Goal: Information Seeking & Learning: Learn about a topic

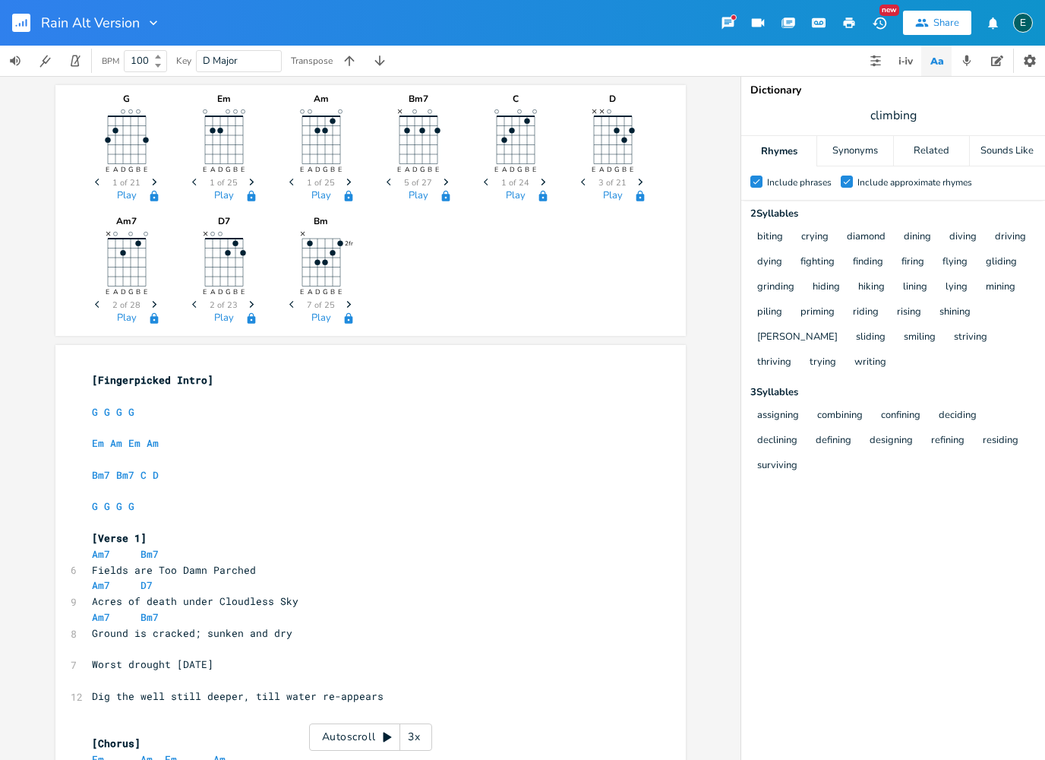
click at [17, 21] on rect "button" at bounding box center [21, 23] width 18 height 18
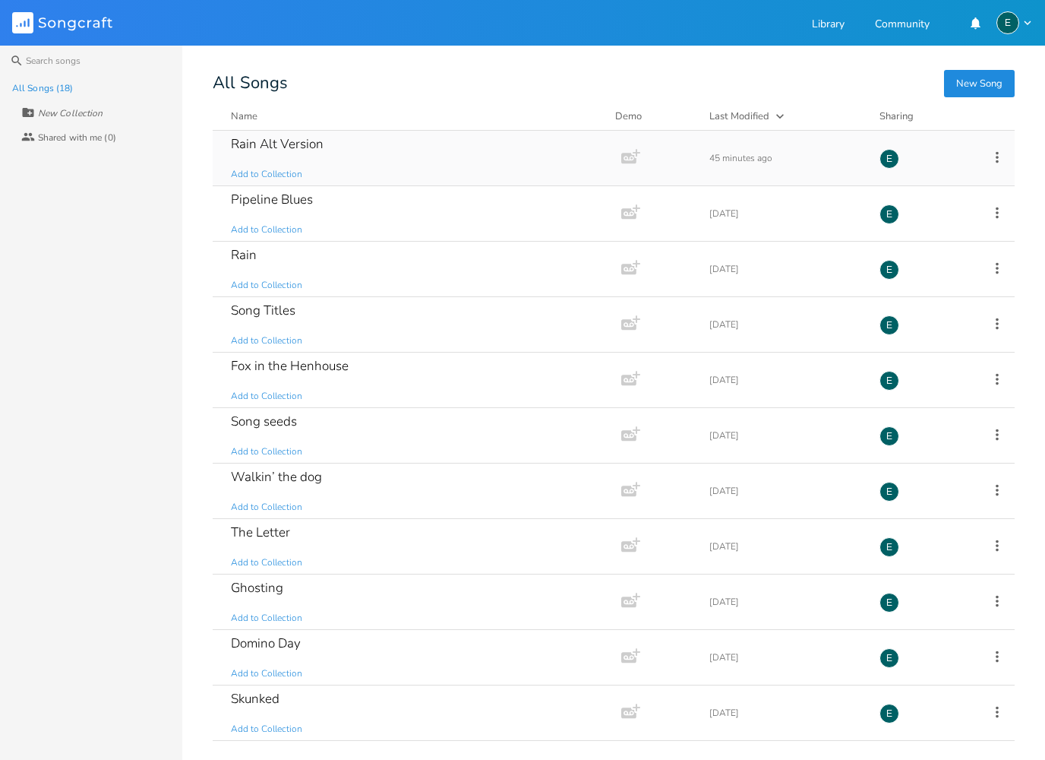
click at [262, 154] on div "Rain Alt Version Add to Collection" at bounding box center [414, 158] width 366 height 55
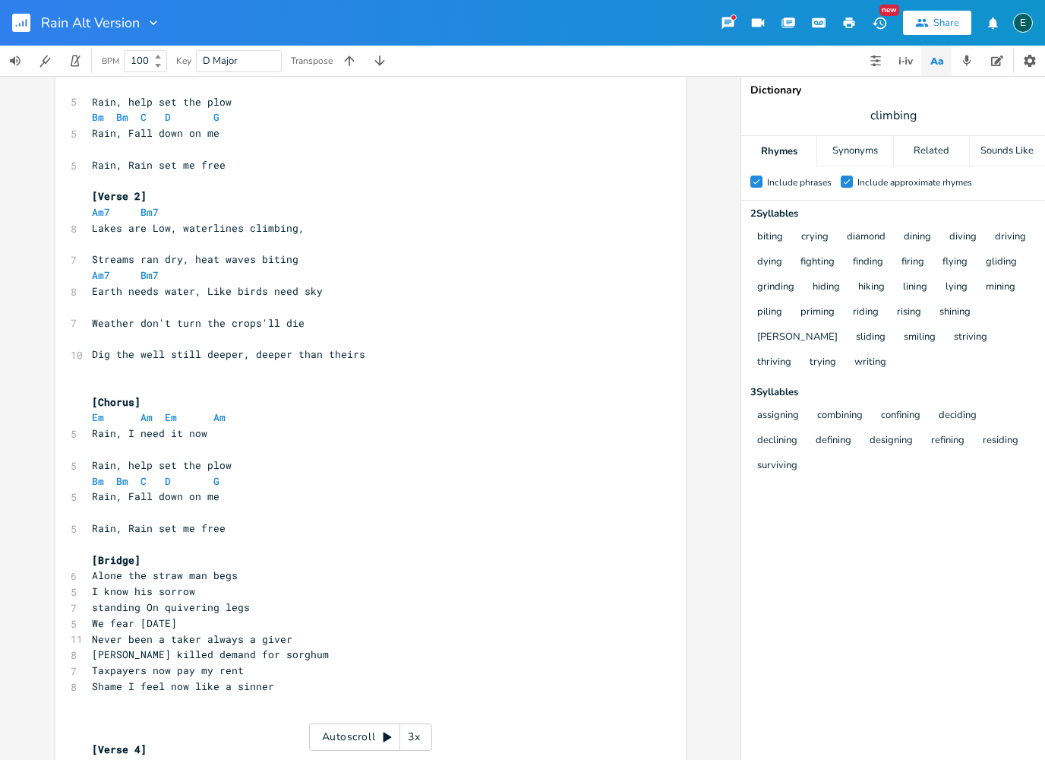
scroll to position [277, 0]
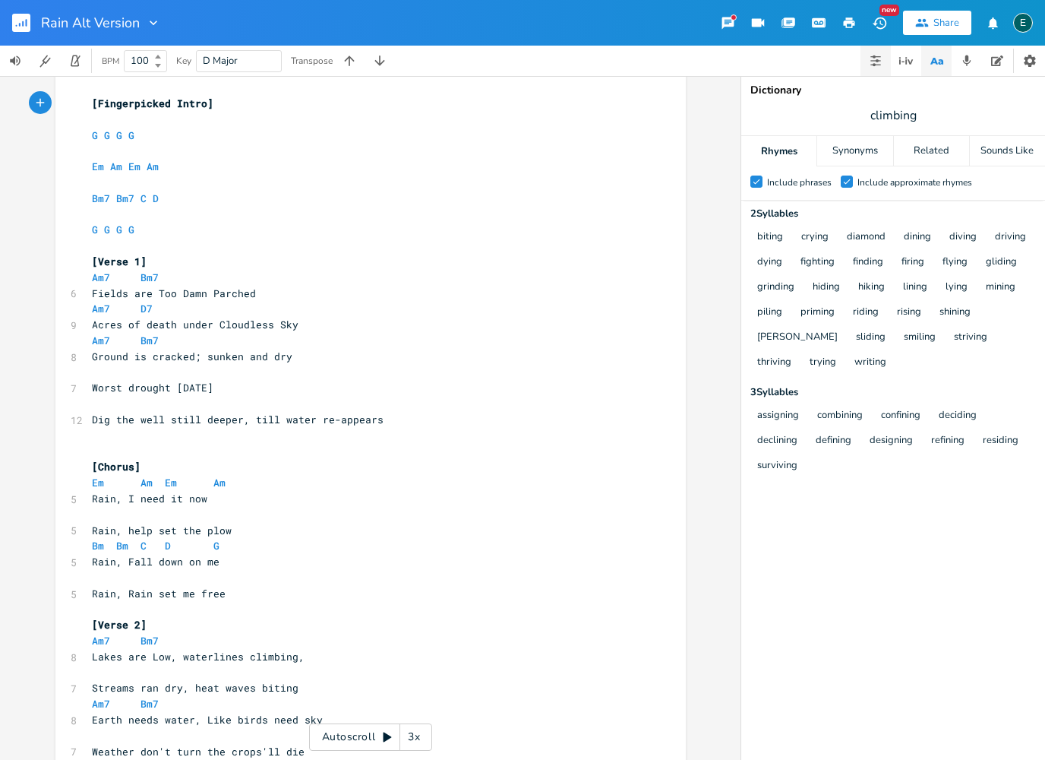
click at [878, 60] on icon "button" at bounding box center [877, 60] width 3 height 3
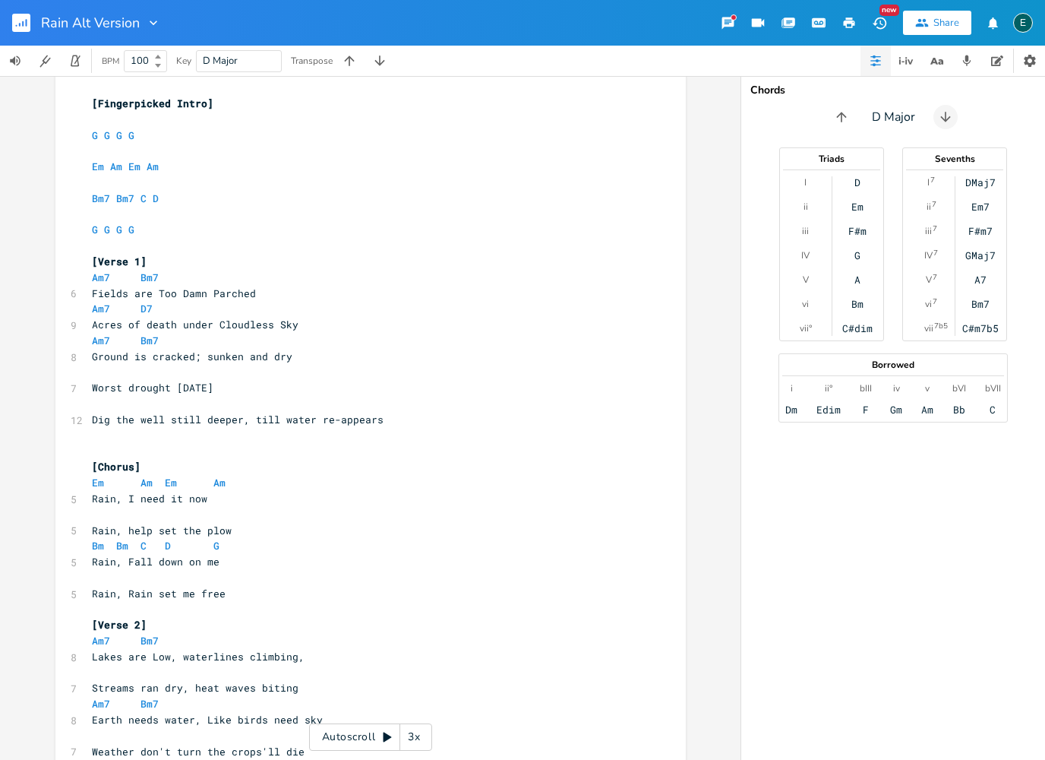
click at [947, 123] on icon "button" at bounding box center [945, 116] width 15 height 15
click at [947, 123] on icon "button" at bounding box center [948, 116] width 15 height 15
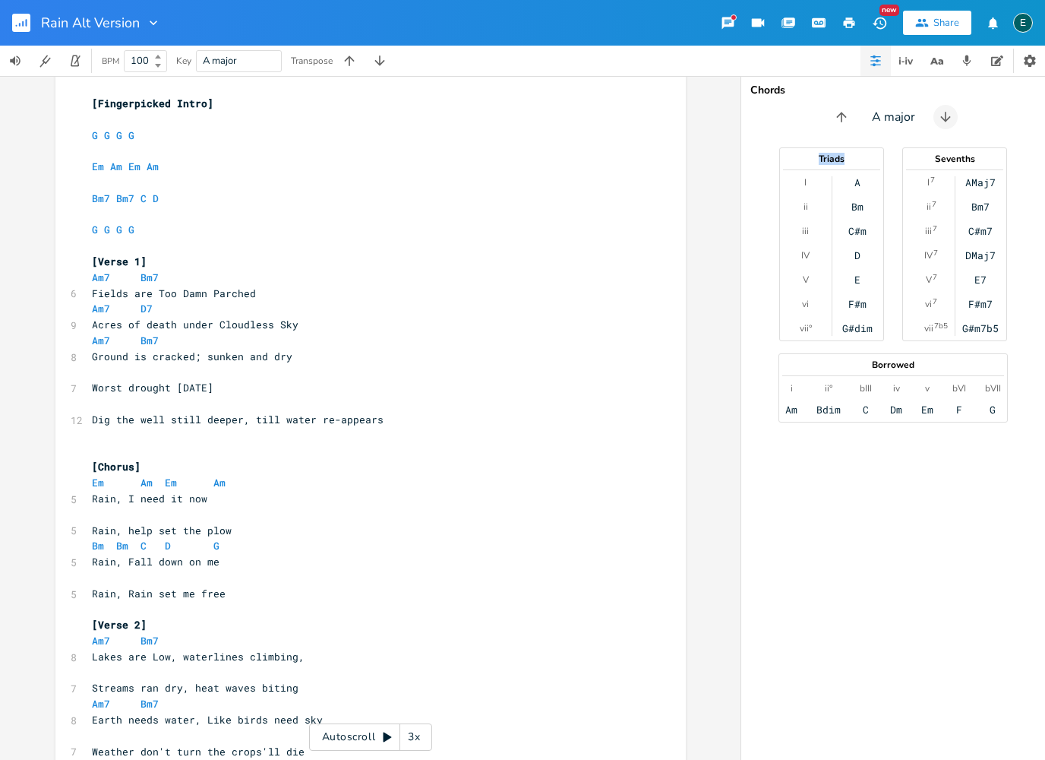
click at [947, 123] on icon "button" at bounding box center [945, 116] width 15 height 15
click at [947, 123] on icon "button" at bounding box center [948, 116] width 15 height 15
click at [947, 123] on icon "button" at bounding box center [945, 116] width 15 height 15
click at [842, 125] on button "button" at bounding box center [838, 117] width 24 height 24
click at [176, 318] on span "Acres of death under Cloudless Sky" at bounding box center [195, 325] width 207 height 14
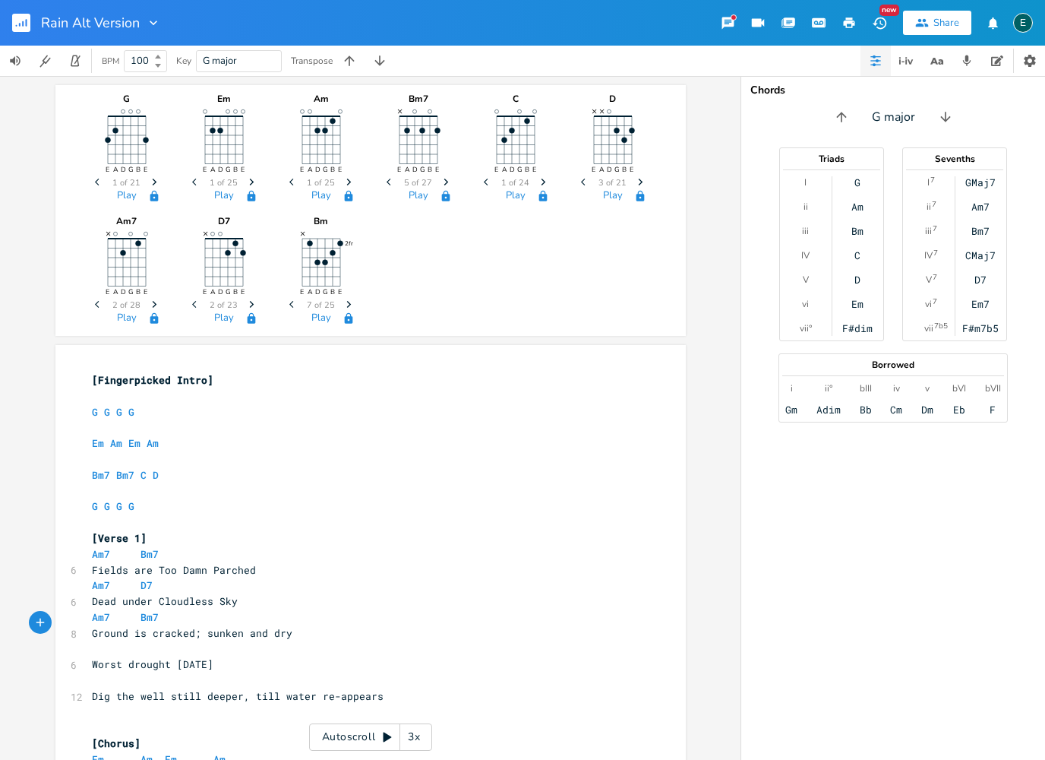
scroll to position [0, 0]
click at [127, 550] on span at bounding box center [128, 554] width 24 height 16
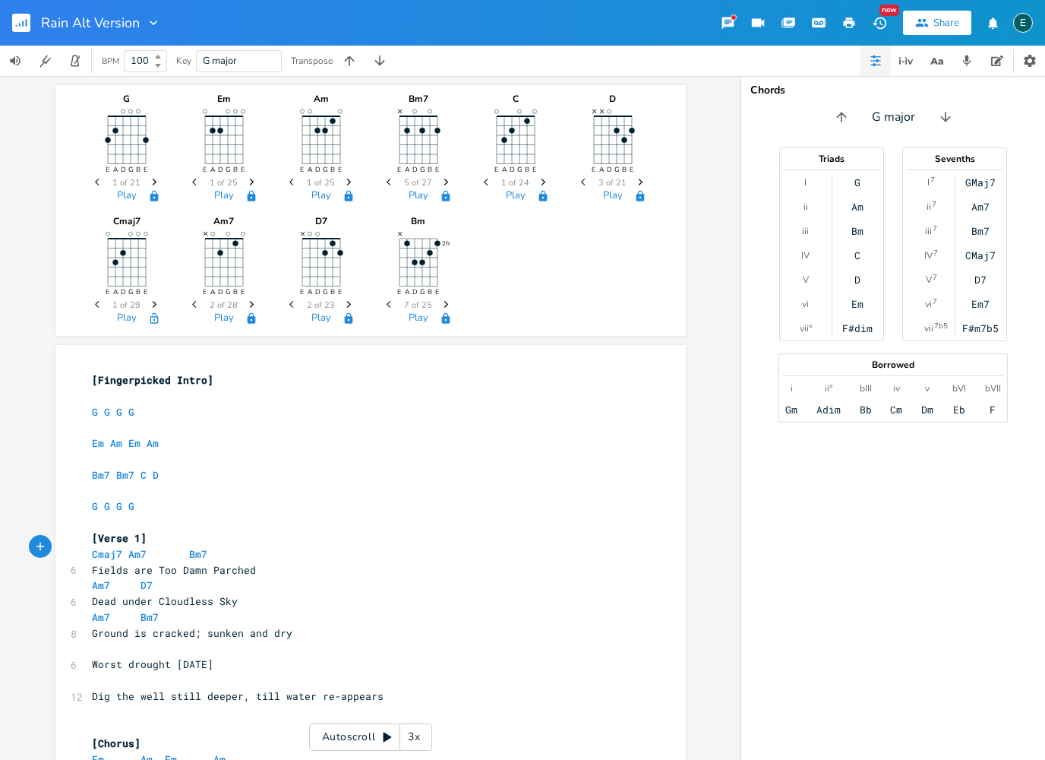
click at [155, 307] on icon "Next" at bounding box center [154, 304] width 8 height 8
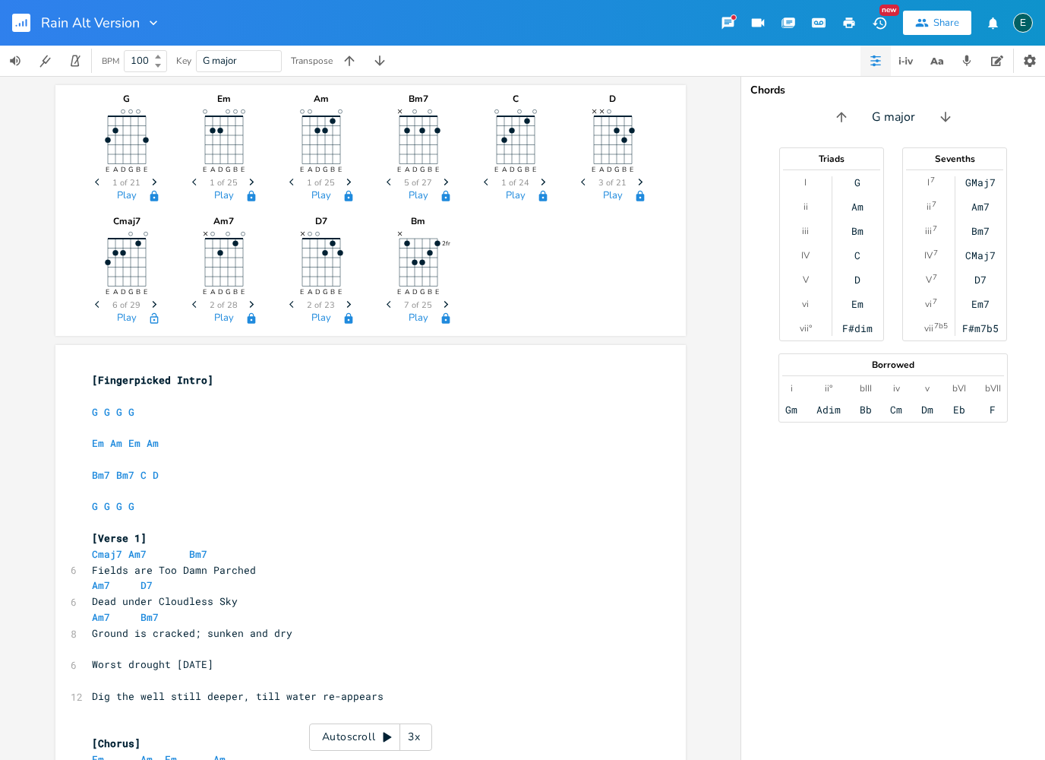
click at [155, 307] on icon "Next" at bounding box center [154, 304] width 8 height 8
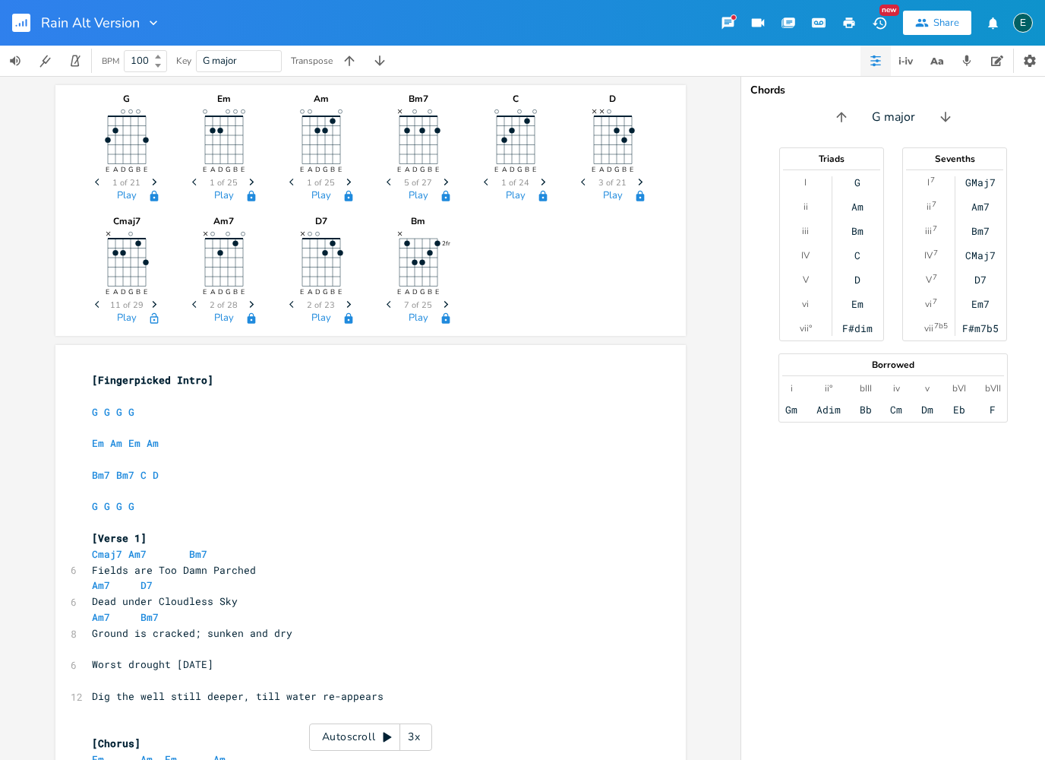
click at [155, 307] on icon "Next" at bounding box center [154, 304] width 8 height 8
click at [122, 547] on span "Cmaj7 Am7 Bm7" at bounding box center [149, 554] width 115 height 14
click at [156, 305] on icon "button" at bounding box center [154, 304] width 5 height 7
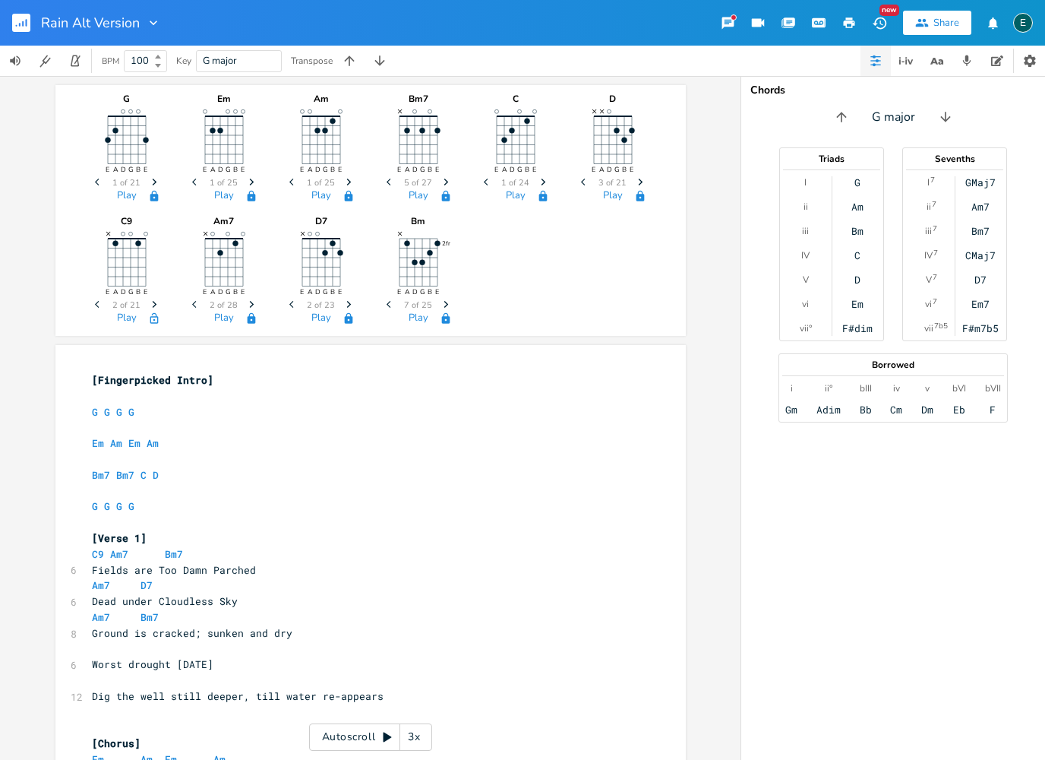
click at [156, 305] on icon "button" at bounding box center [154, 304] width 5 height 7
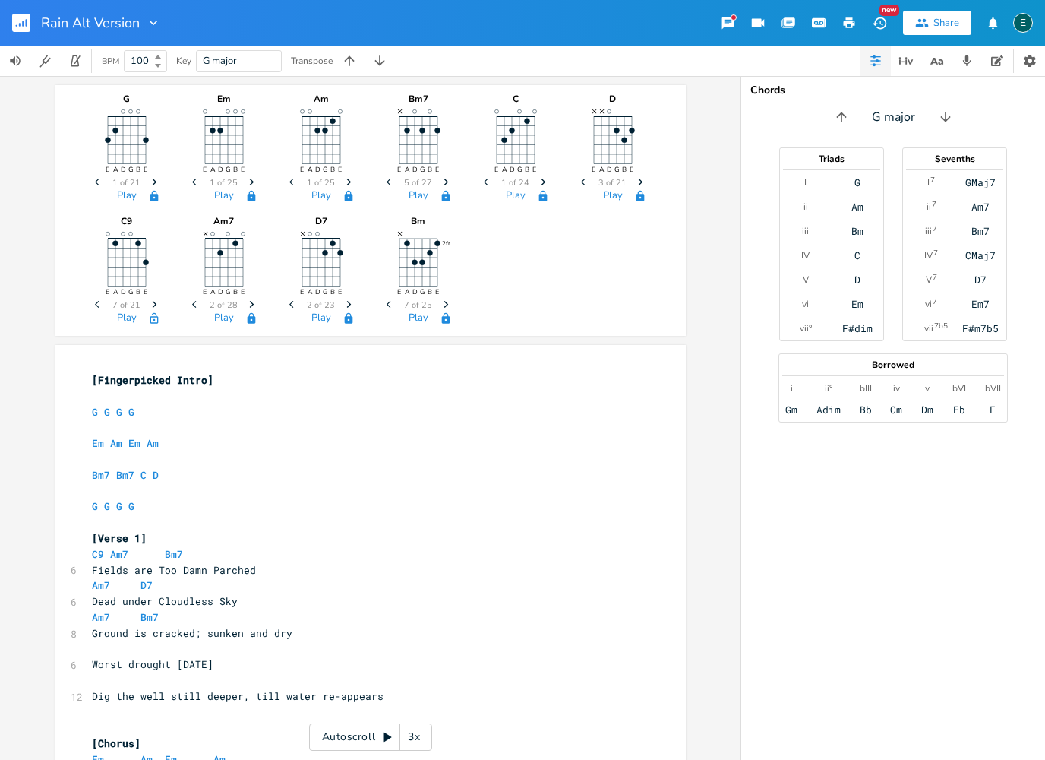
click at [152, 309] on span "Next" at bounding box center [154, 305] width 21 height 27
click at [152, 308] on icon "Next" at bounding box center [154, 304] width 8 height 8
click at [99, 307] on icon "Previous" at bounding box center [99, 304] width 8 height 8
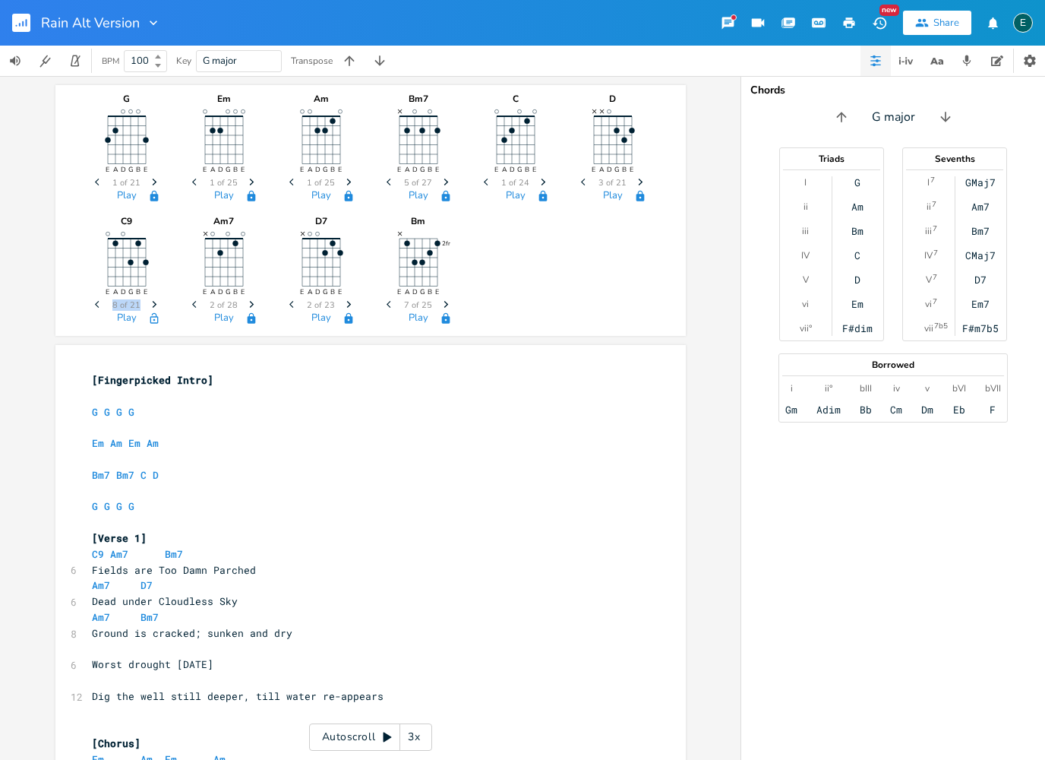
click at [99, 307] on icon "Previous" at bounding box center [99, 304] width 8 height 8
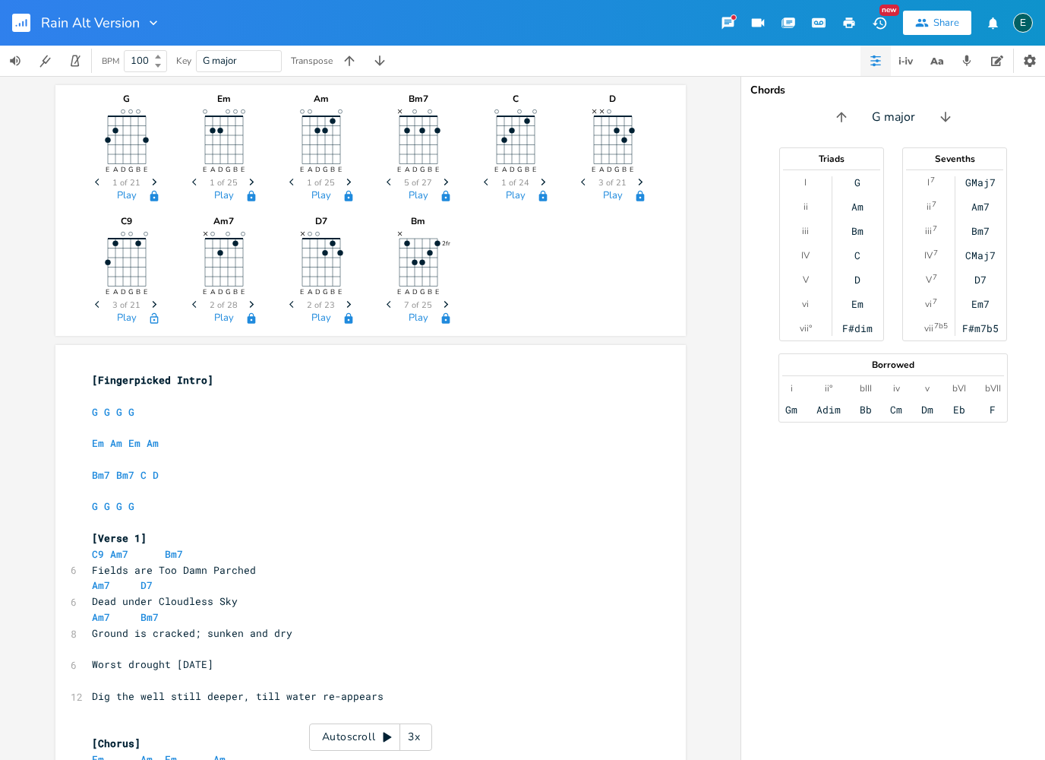
click at [99, 307] on icon "Previous" at bounding box center [99, 304] width 8 height 8
click at [157, 302] on icon "Next" at bounding box center [154, 304] width 8 height 8
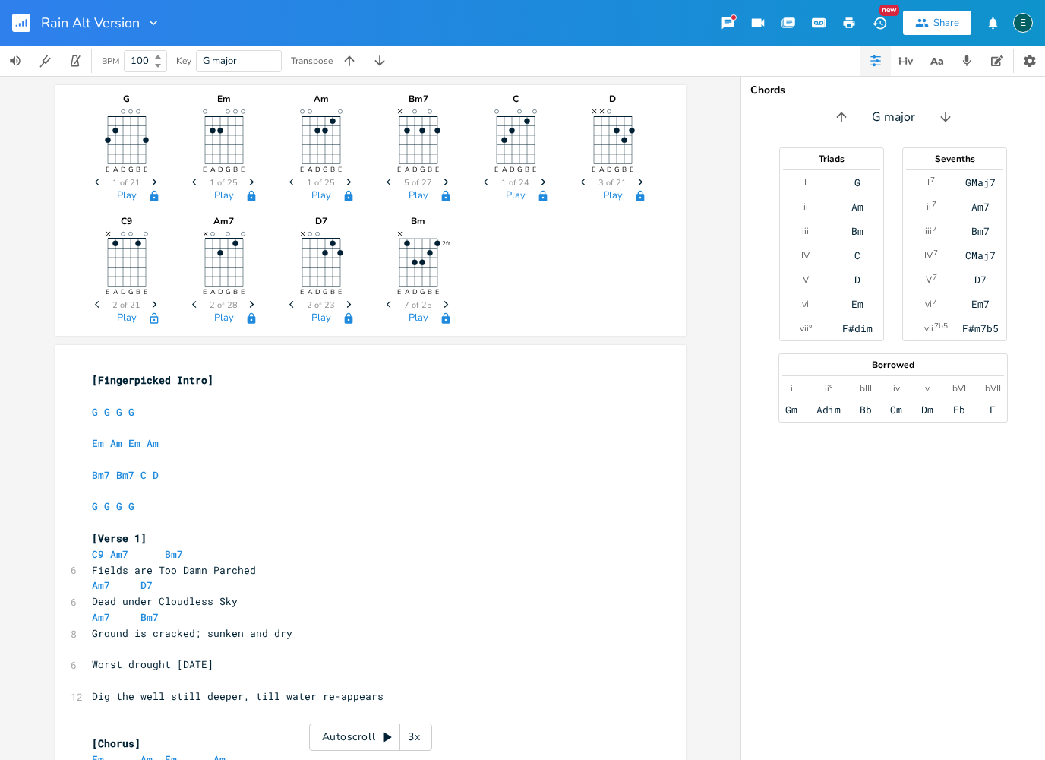
click at [157, 302] on icon "Next" at bounding box center [154, 304] width 8 height 8
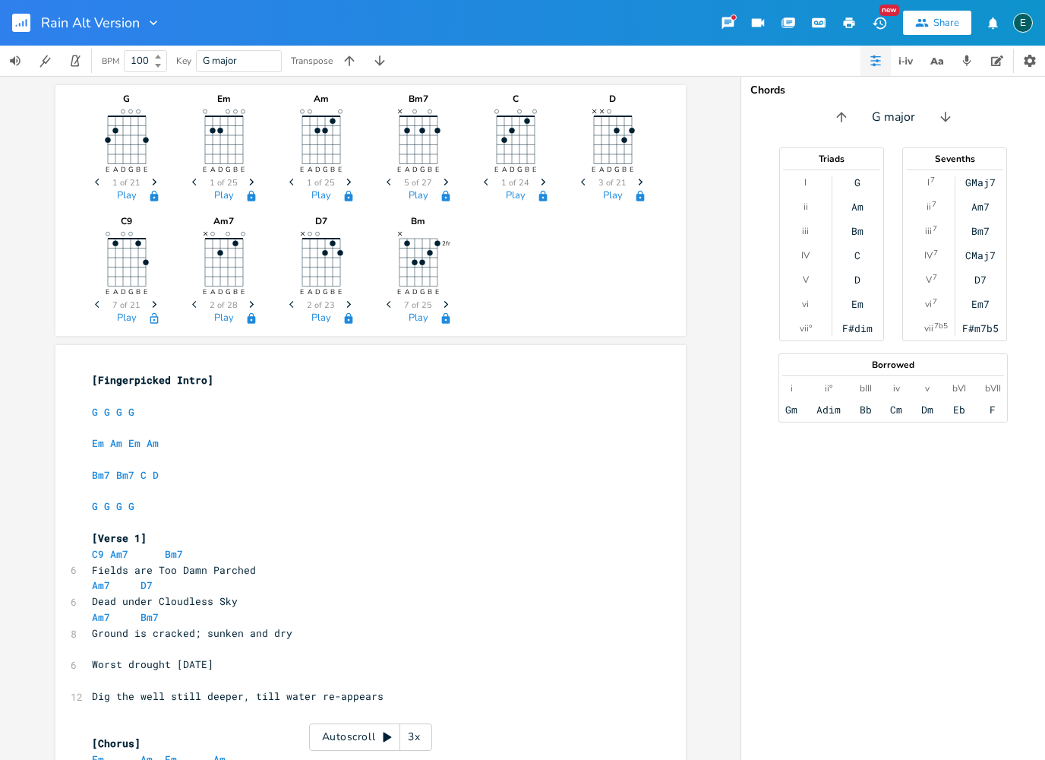
click at [157, 305] on icon "Next" at bounding box center [154, 304] width 8 height 8
click at [96, 547] on span "C9" at bounding box center [98, 554] width 12 height 14
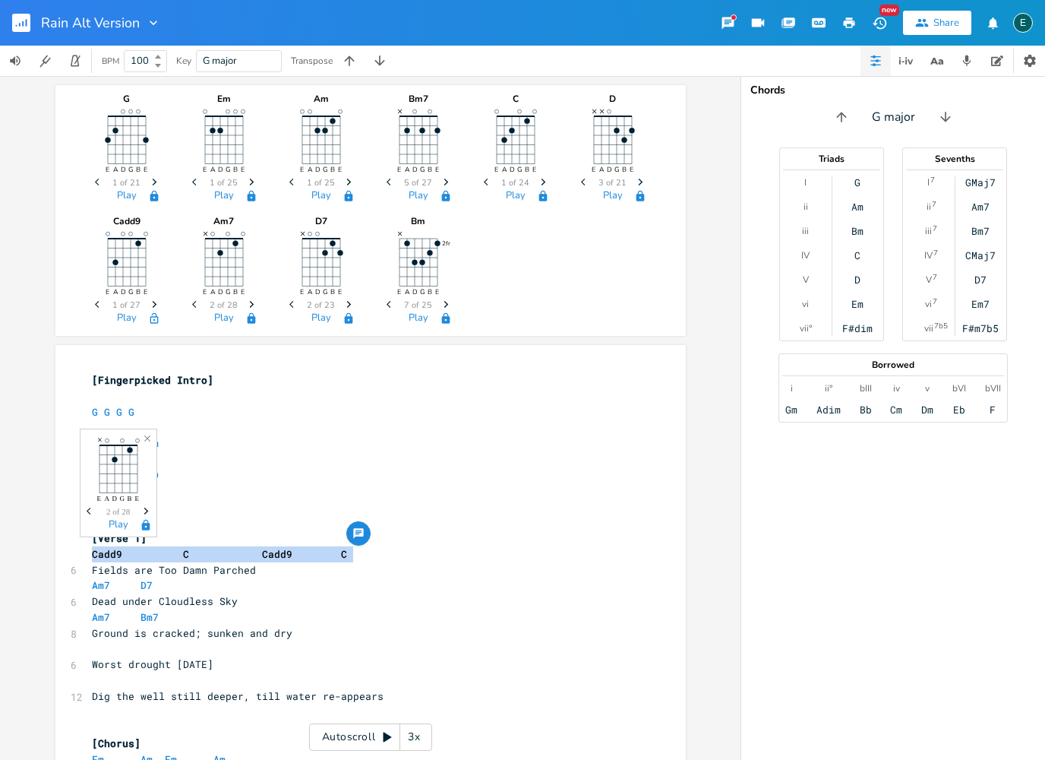
copy span "Cadd9 C Cadd9 C"
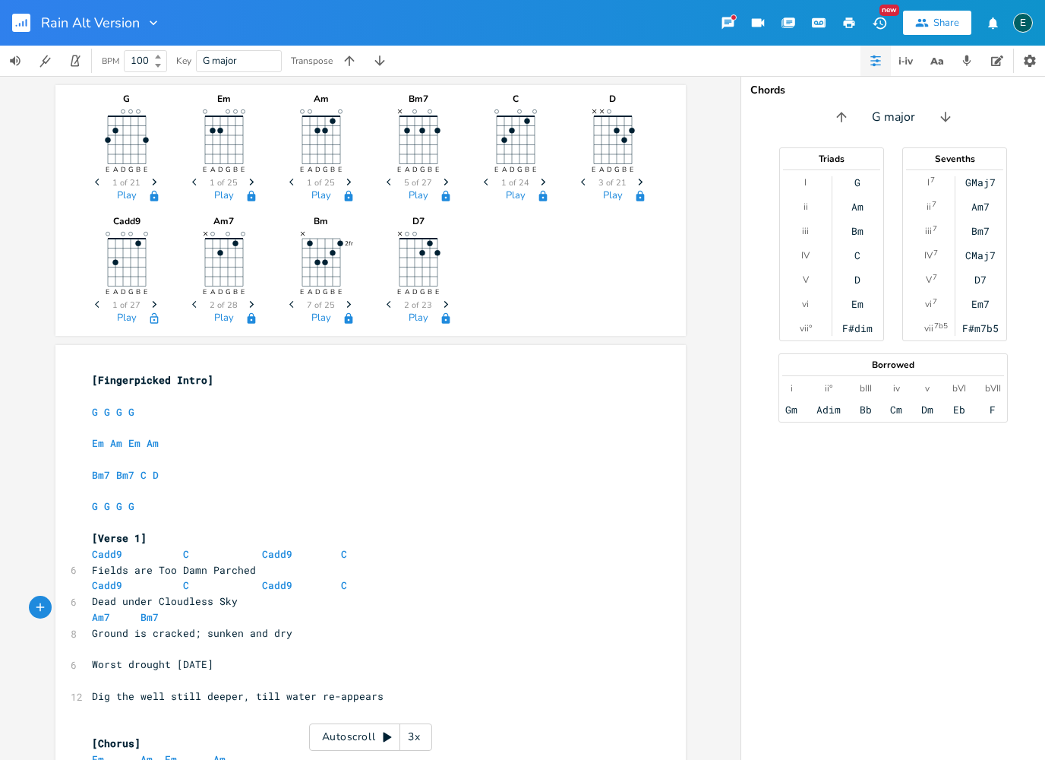
click at [350, 321] on icon "button" at bounding box center [348, 317] width 8 height 11
click at [293, 306] on icon "Previous" at bounding box center [293, 304] width 8 height 8
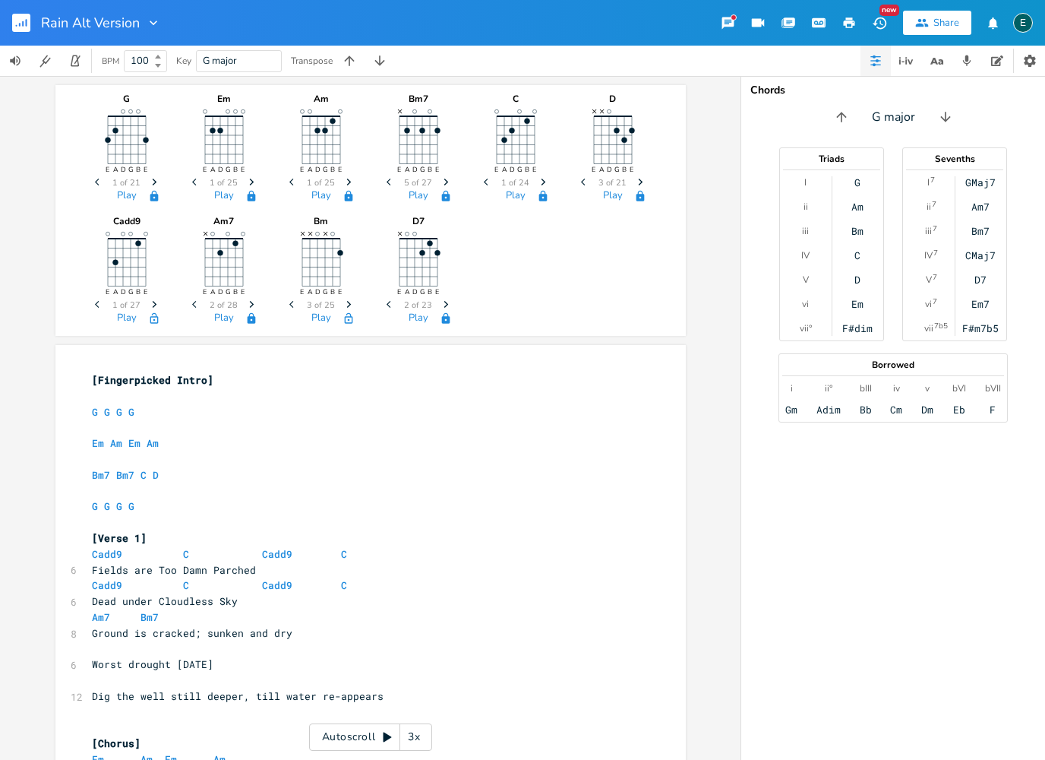
click at [293, 304] on icon "Previous" at bounding box center [293, 304] width 8 height 8
click at [292, 308] on icon "Previous" at bounding box center [293, 304] width 8 height 8
click at [347, 308] on icon "button" at bounding box center [348, 304] width 5 height 7
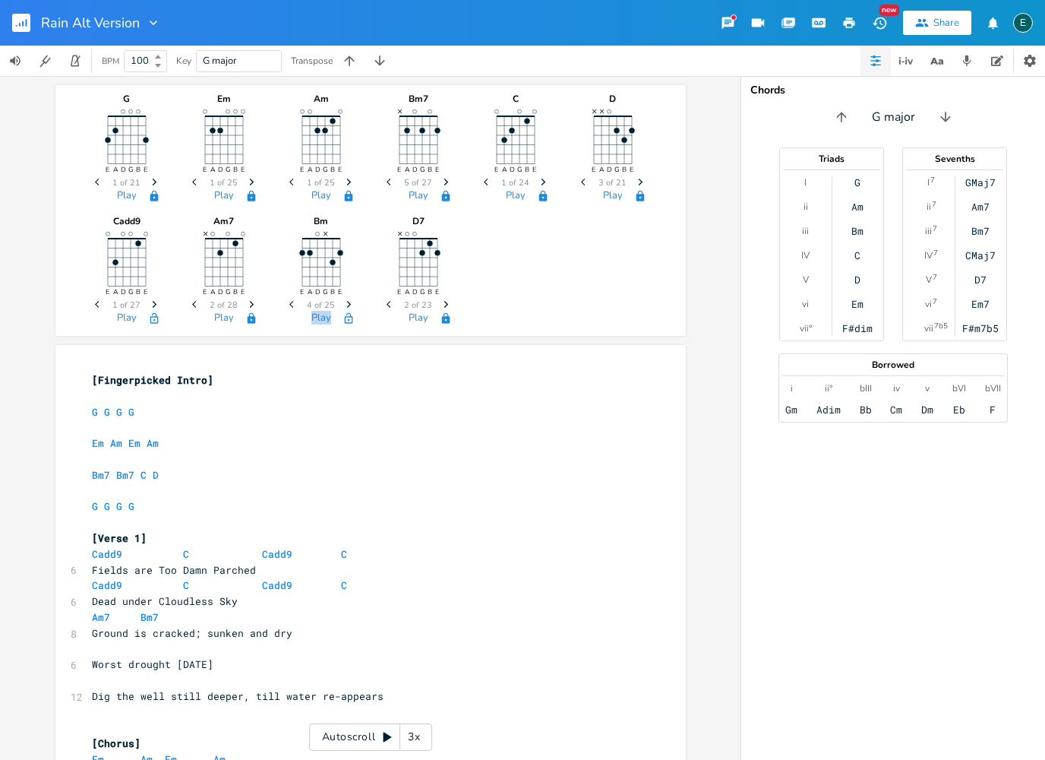
click at [347, 308] on icon "button" at bounding box center [348, 304] width 5 height 7
click at [292, 308] on icon "Previous" at bounding box center [293, 304] width 8 height 8
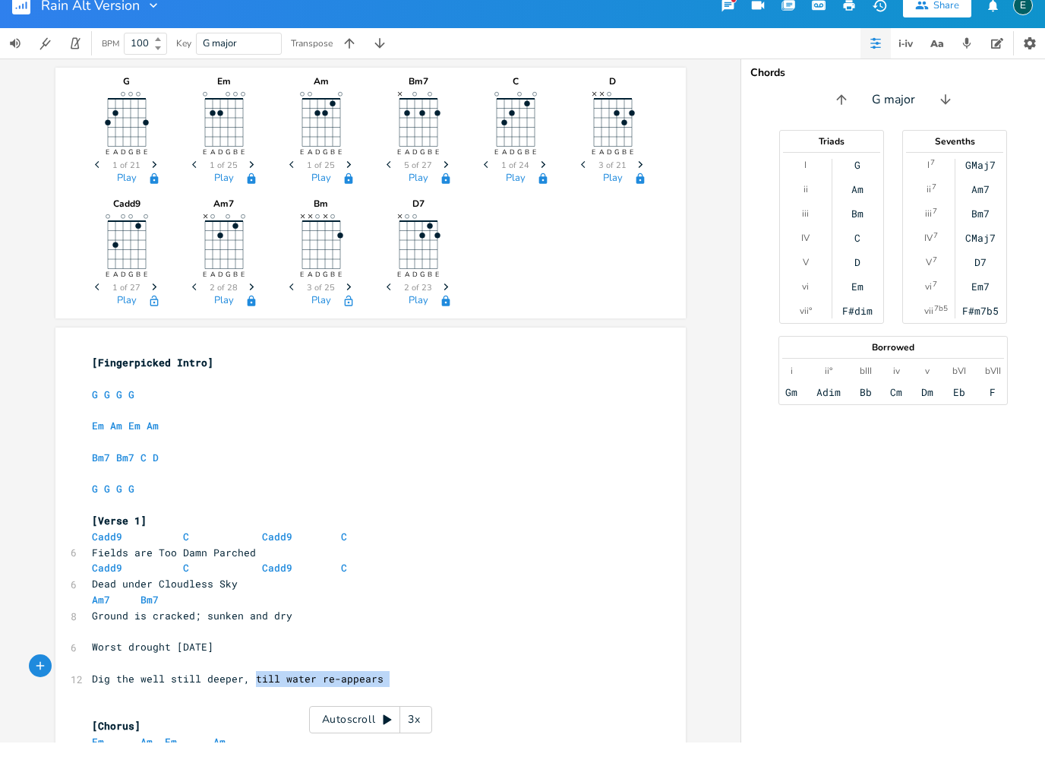
click at [244, 704] on pre "​" at bounding box center [363, 712] width 549 height 16
click at [252, 689] on span "Dig the well still deeper, till water re-appears" at bounding box center [238, 696] width 292 height 14
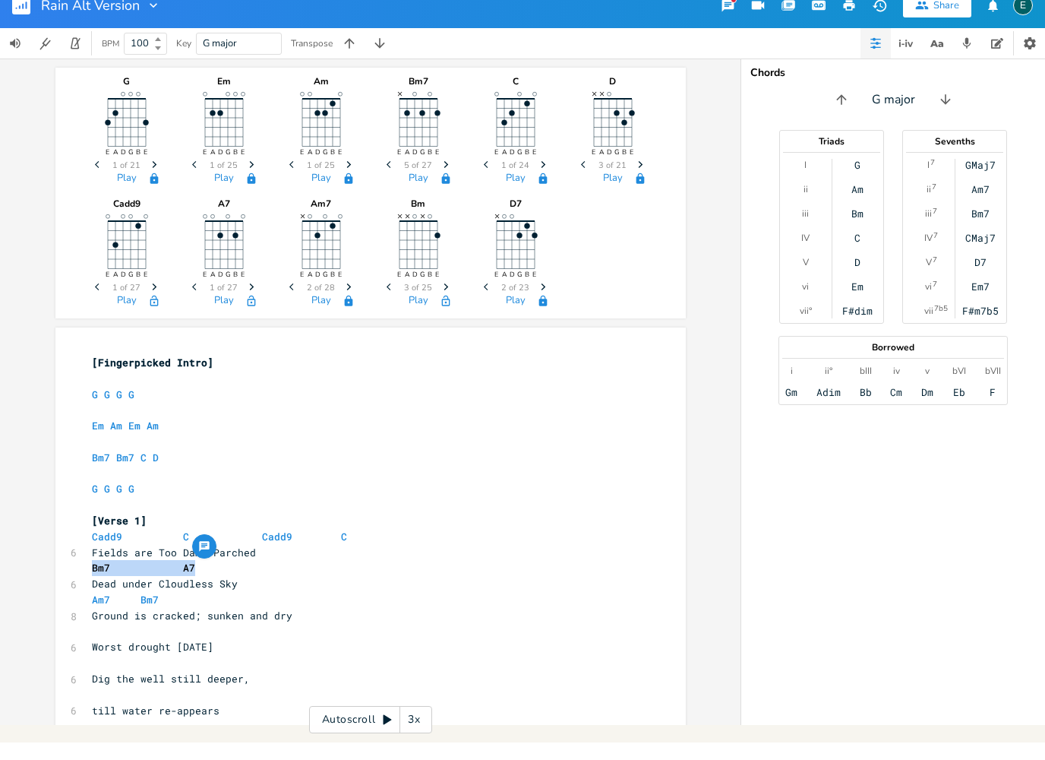
copy span "Bm7 A7"
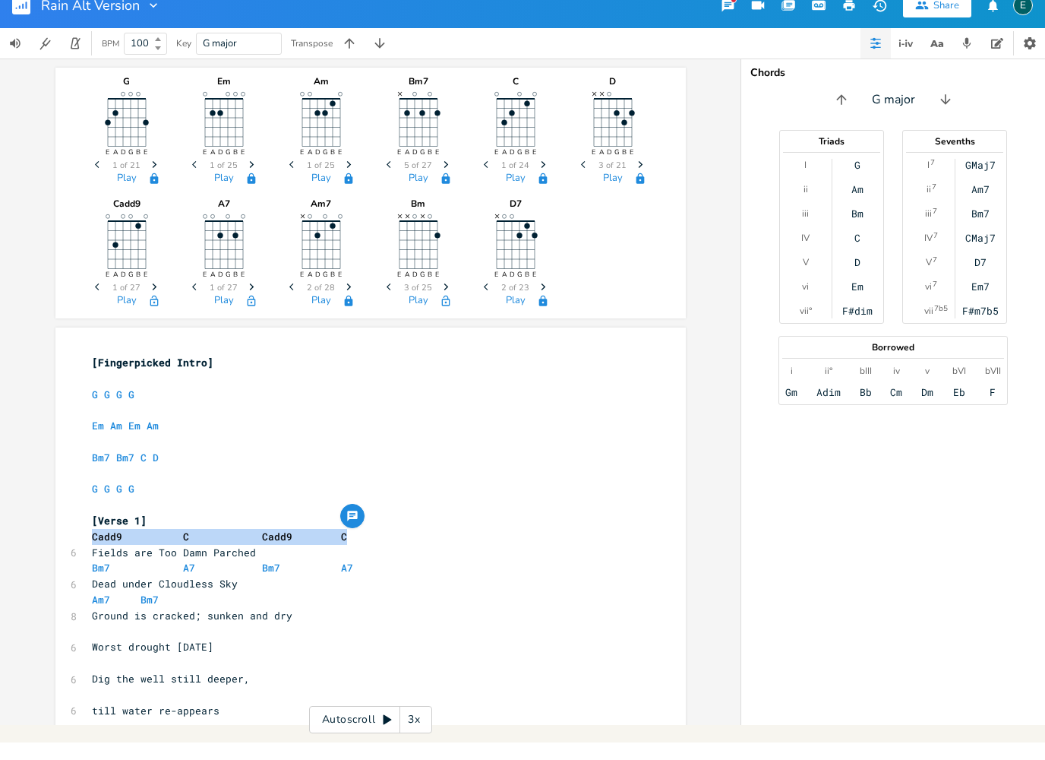
copy span "Cadd9 C Cadd9 C"
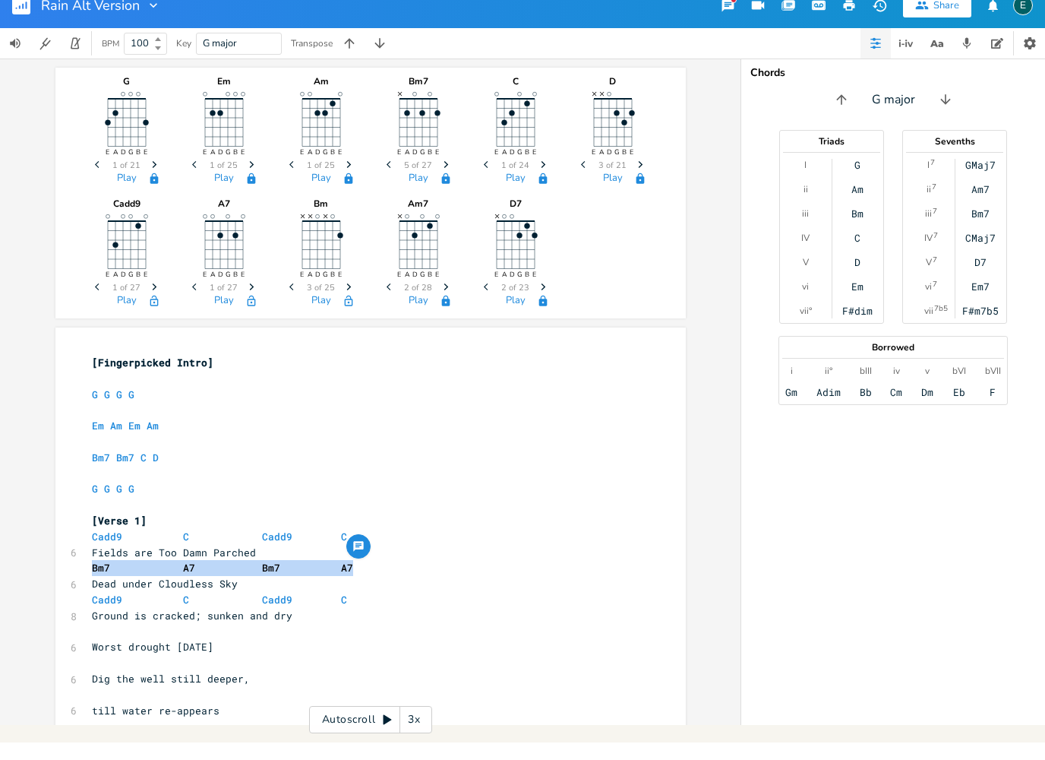
copy span "Bm7 A7 Bm7 A7"
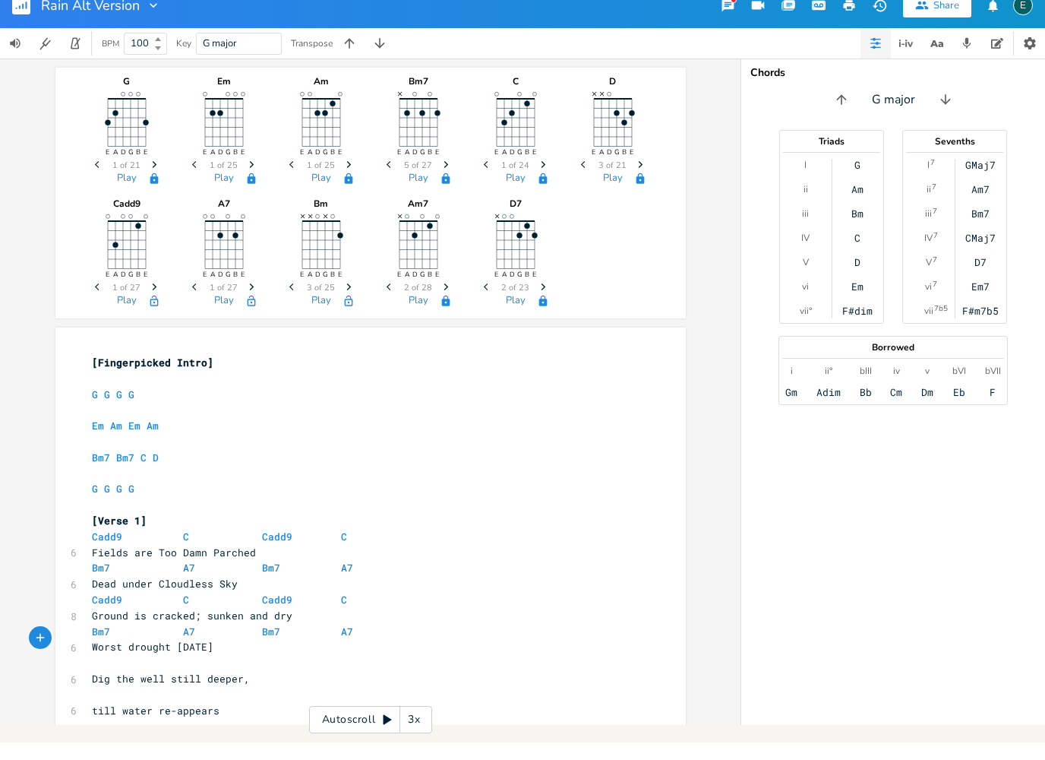
click at [92, 721] on span "till water re-appears" at bounding box center [156, 728] width 128 height 14
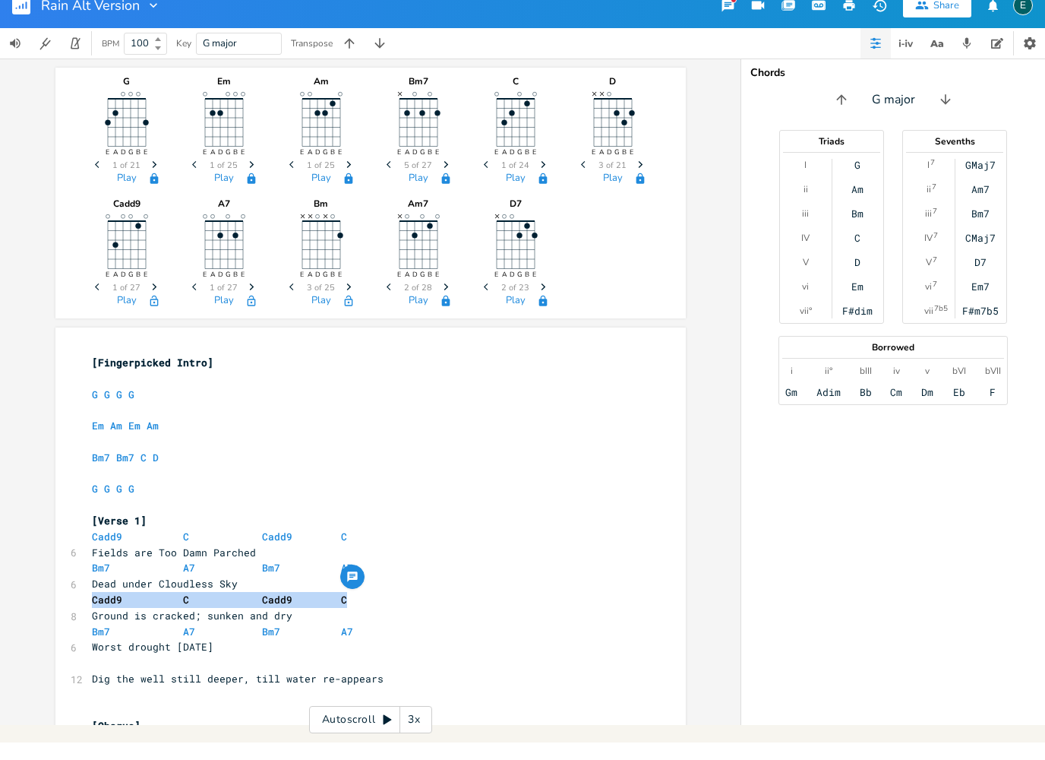
copy span "Cadd9 C Cadd9 C"
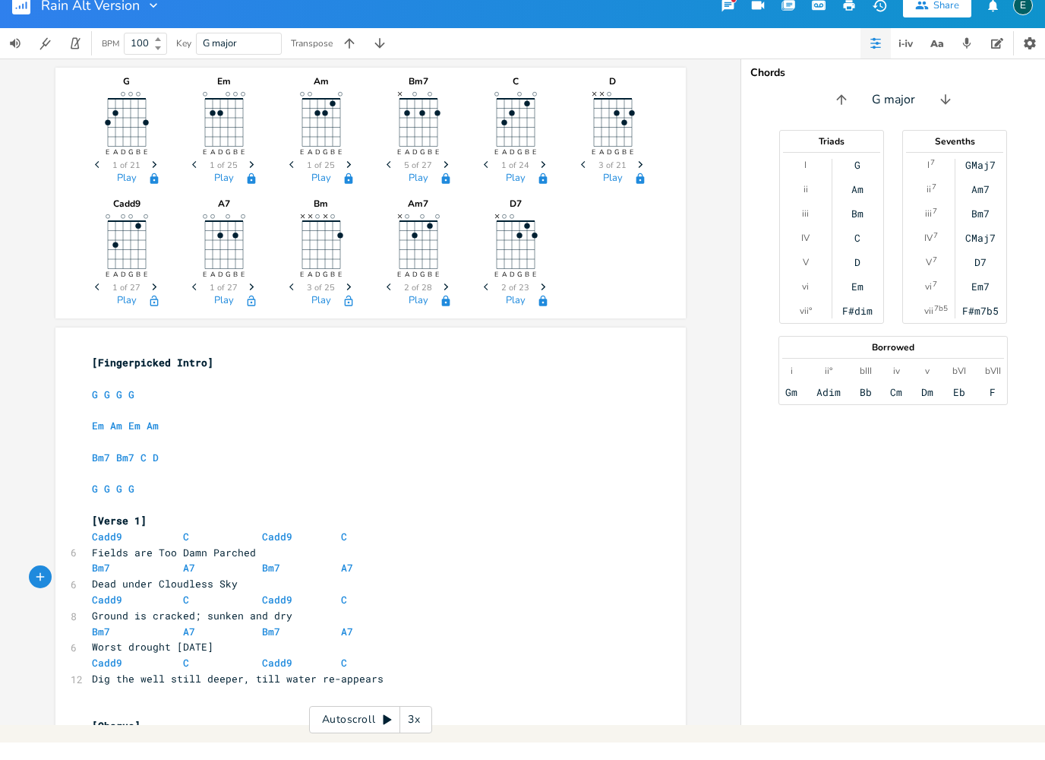
click at [350, 577] on pre "Bm7 A7 Bm7 A7" at bounding box center [363, 585] width 549 height 16
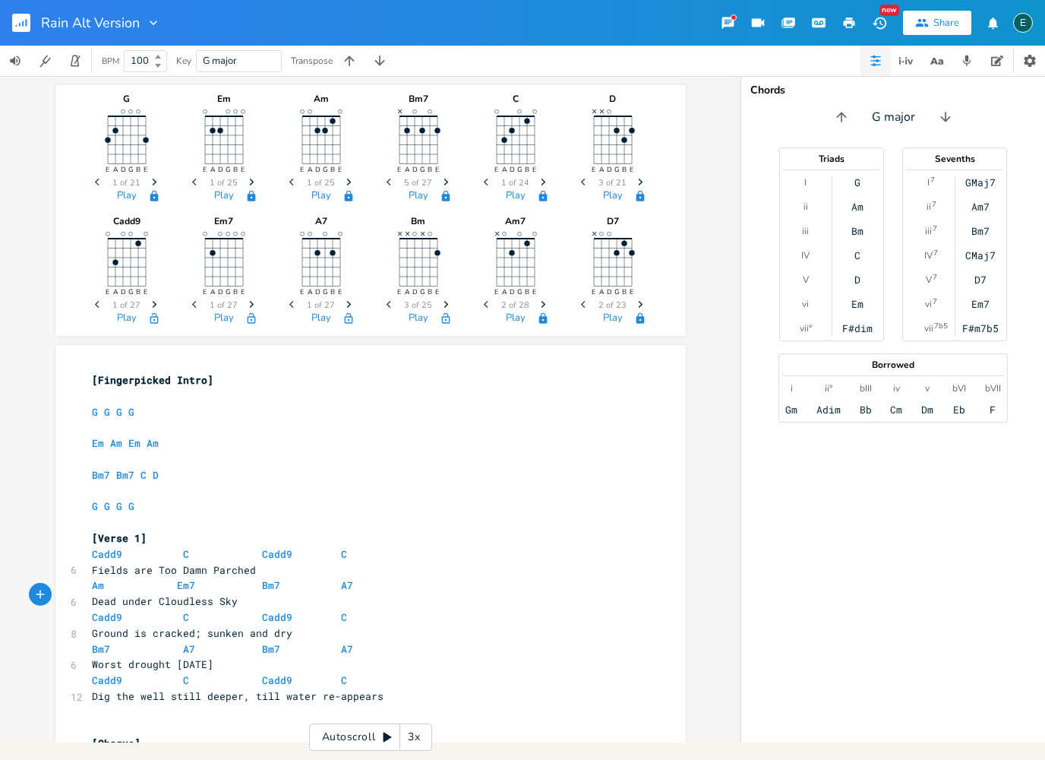
drag, startPoint x: 253, startPoint y: 270, endPoint x: 253, endPoint y: 287, distance: 17.5
click at [253, 287] on div "Em7 E A D G B E Previous 1 of 27 Next Play" at bounding box center [224, 268] width 76 height 122
click at [250, 305] on icon "Next" at bounding box center [252, 304] width 8 height 8
click at [251, 308] on icon "Next" at bounding box center [252, 304] width 8 height 8
click at [252, 306] on icon "Next" at bounding box center [252, 304] width 8 height 8
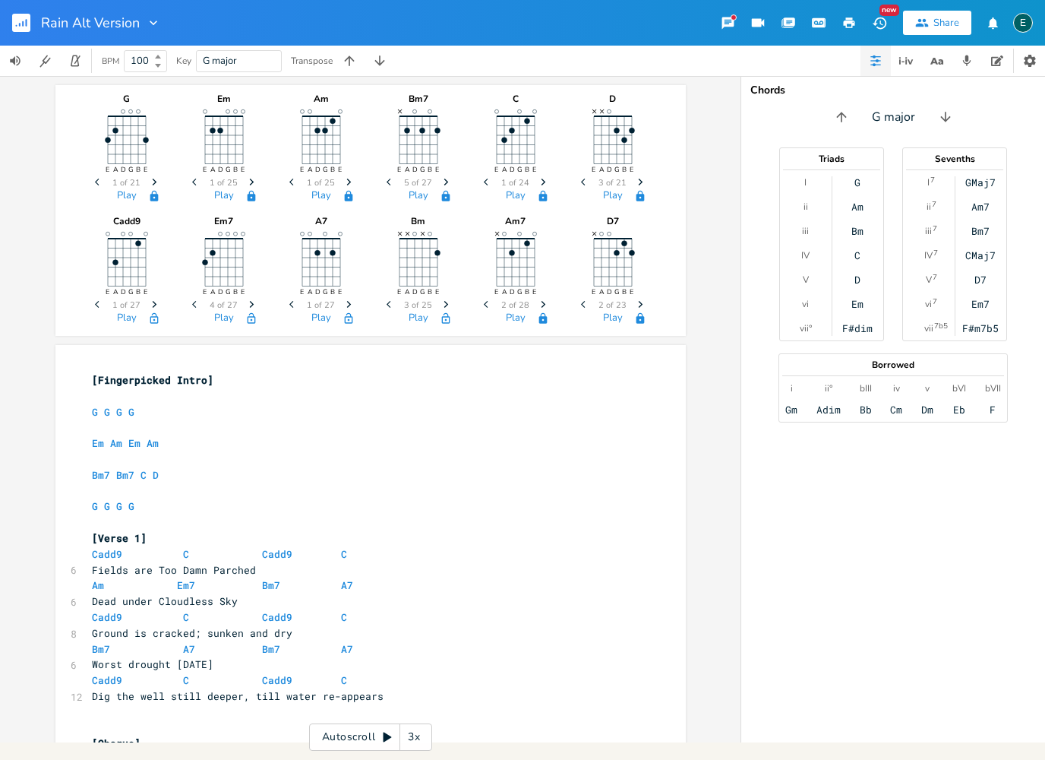
click at [194, 306] on icon "button" at bounding box center [194, 304] width 4 height 7
click at [195, 307] on icon "button" at bounding box center [194, 304] width 4 height 7
click at [250, 307] on icon "button" at bounding box center [251, 304] width 5 height 7
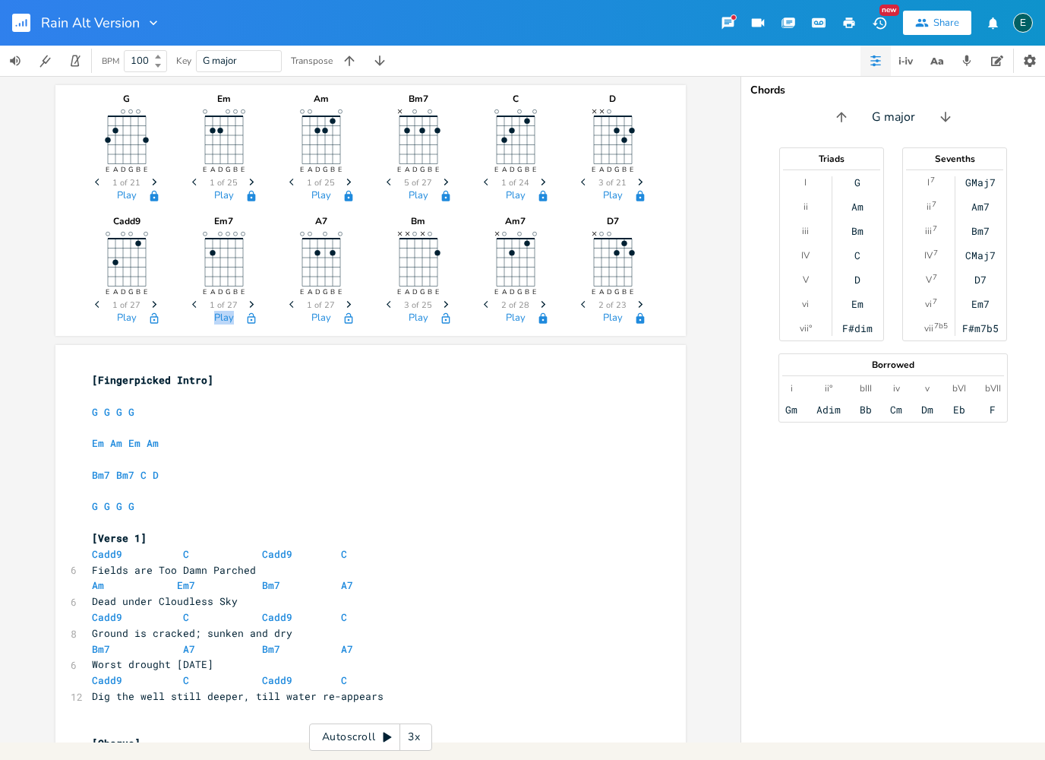
click at [250, 307] on icon "button" at bounding box center [251, 304] width 5 height 7
click at [250, 308] on icon "button" at bounding box center [251, 304] width 5 height 7
click at [252, 305] on icon "button" at bounding box center [251, 304] width 5 height 7
click at [251, 306] on icon "button" at bounding box center [251, 304] width 5 height 7
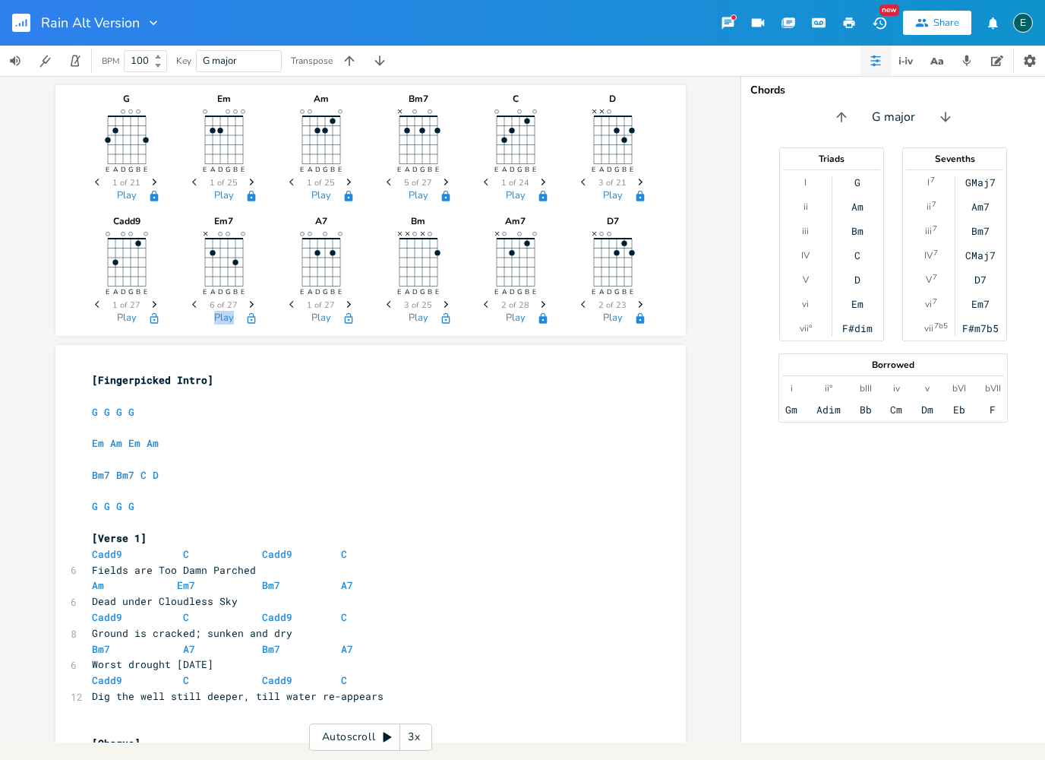
click at [251, 306] on icon "button" at bounding box center [251, 304] width 5 height 7
click at [194, 306] on icon "button" at bounding box center [194, 304] width 4 height 7
click at [109, 578] on span "Am Em7 Bm7 A7" at bounding box center [222, 585] width 261 height 14
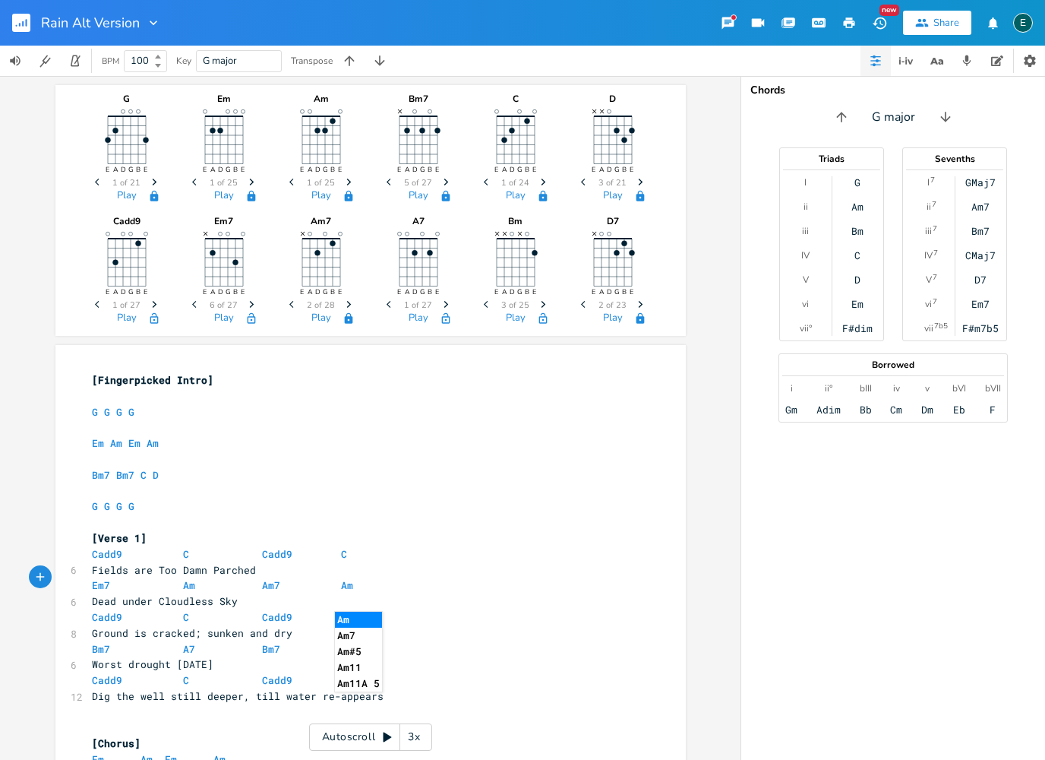
click at [267, 641] on pre "Bm7 A7 Bm7 A7" at bounding box center [363, 649] width 549 height 16
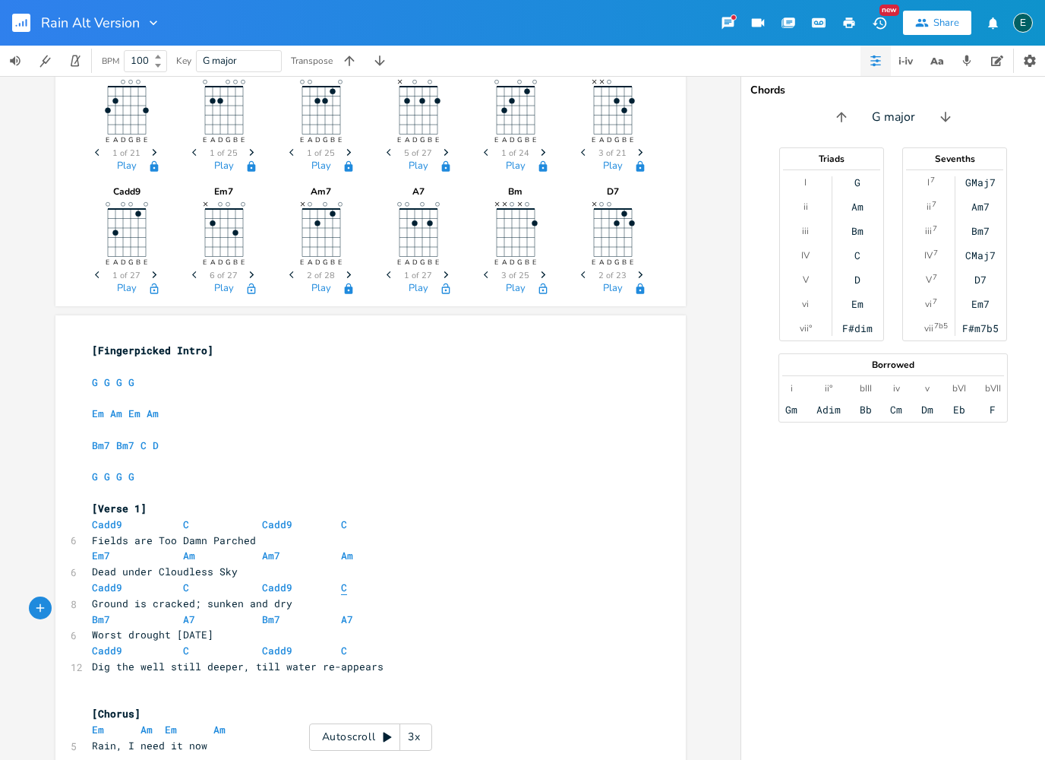
scroll to position [32, 0]
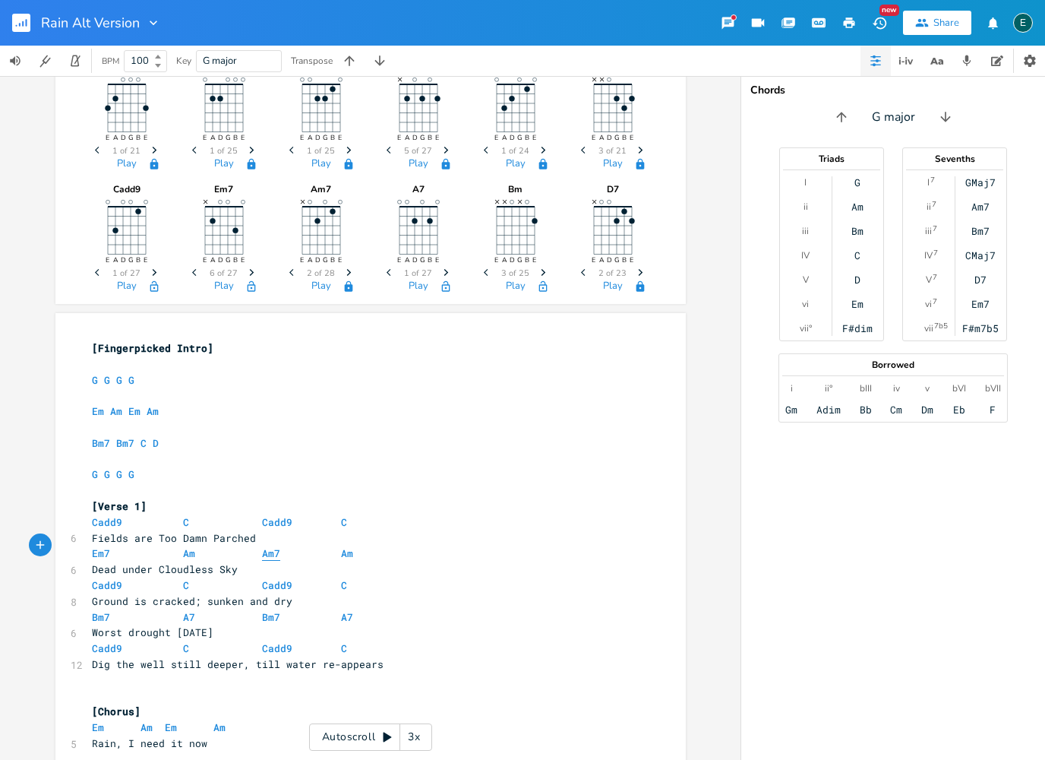
click at [264, 546] on span "Am7" at bounding box center [271, 553] width 18 height 14
click at [292, 548] on span "Em7 Am Am7 Am" at bounding box center [222, 553] width 261 height 14
click at [204, 594] on span "Ground is cracked; sunken and dry" at bounding box center [192, 601] width 201 height 14
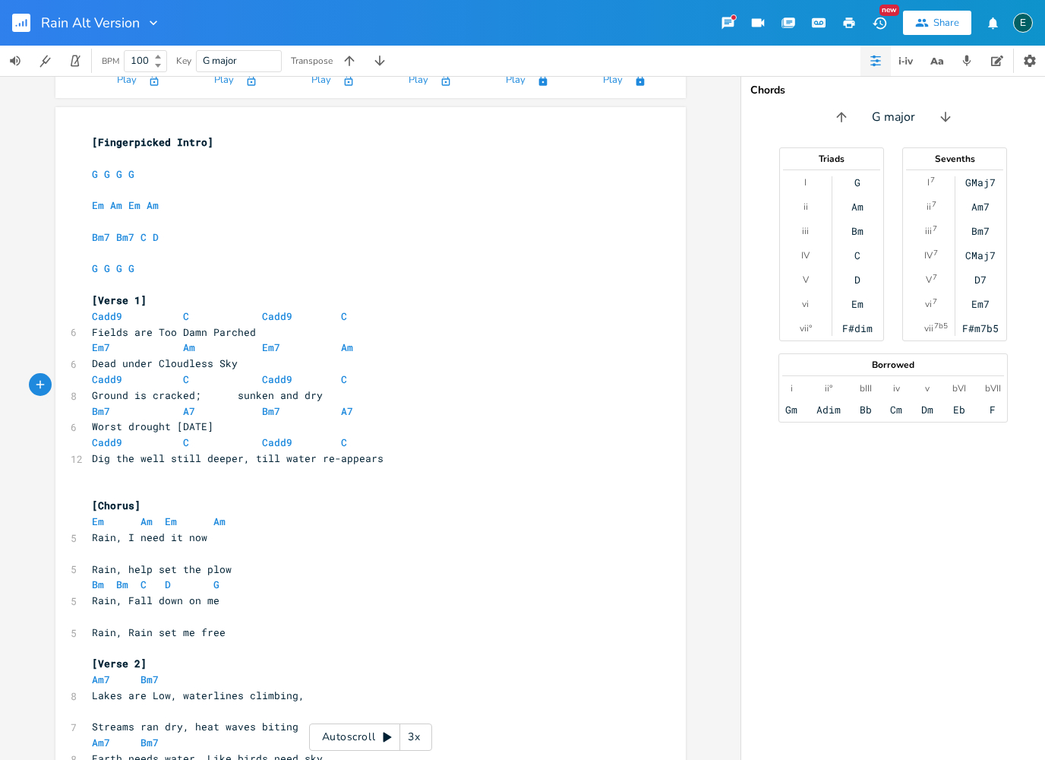
scroll to position [239, 0]
click at [406, 450] on pre "Dig the well still deeper, till water re-appears" at bounding box center [363, 458] width 549 height 16
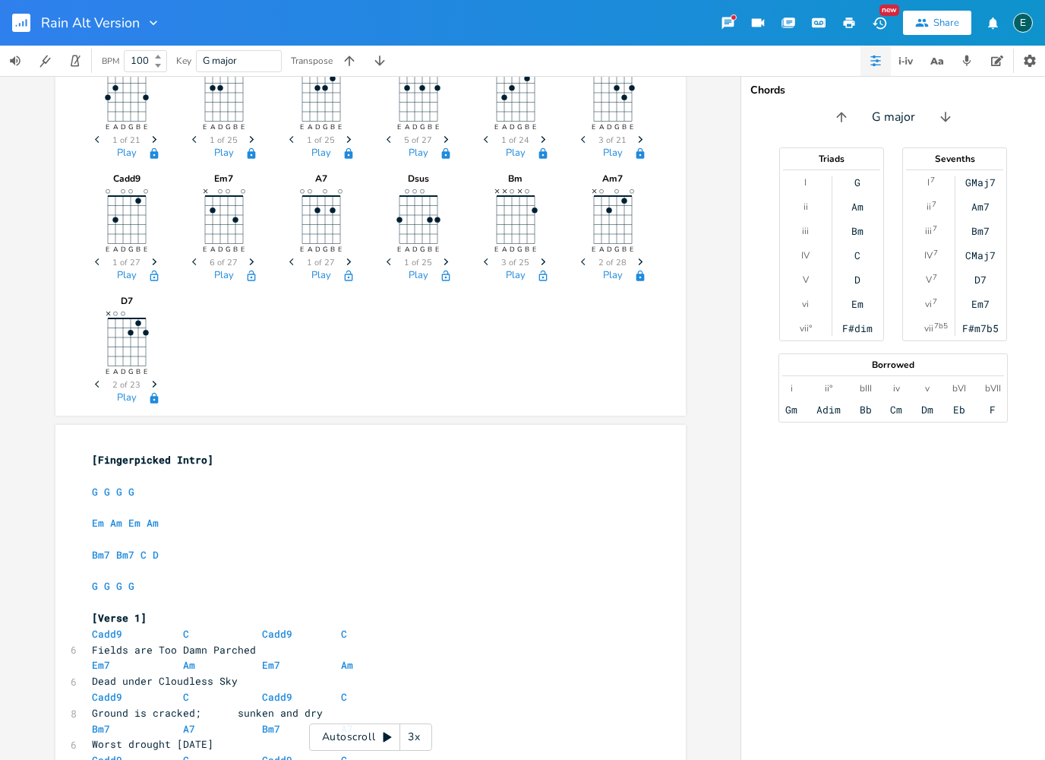
scroll to position [31, 0]
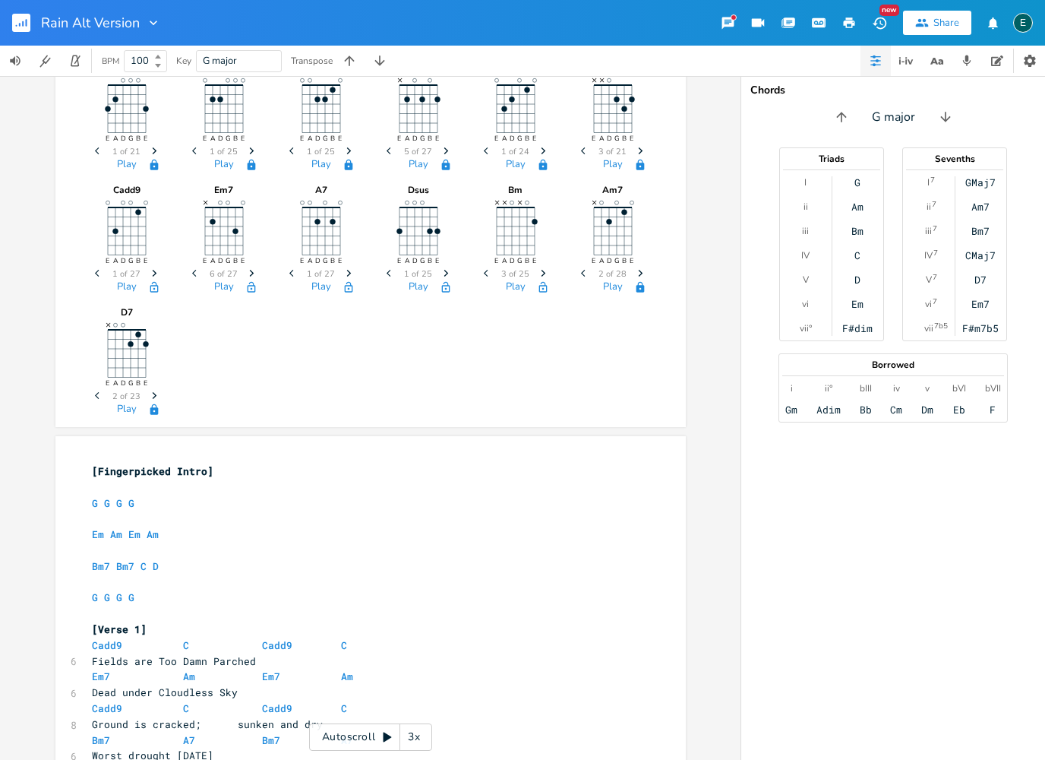
click at [444, 274] on icon "Next" at bounding box center [446, 273] width 8 height 8
click at [444, 275] on icon "Next" at bounding box center [446, 273] width 8 height 8
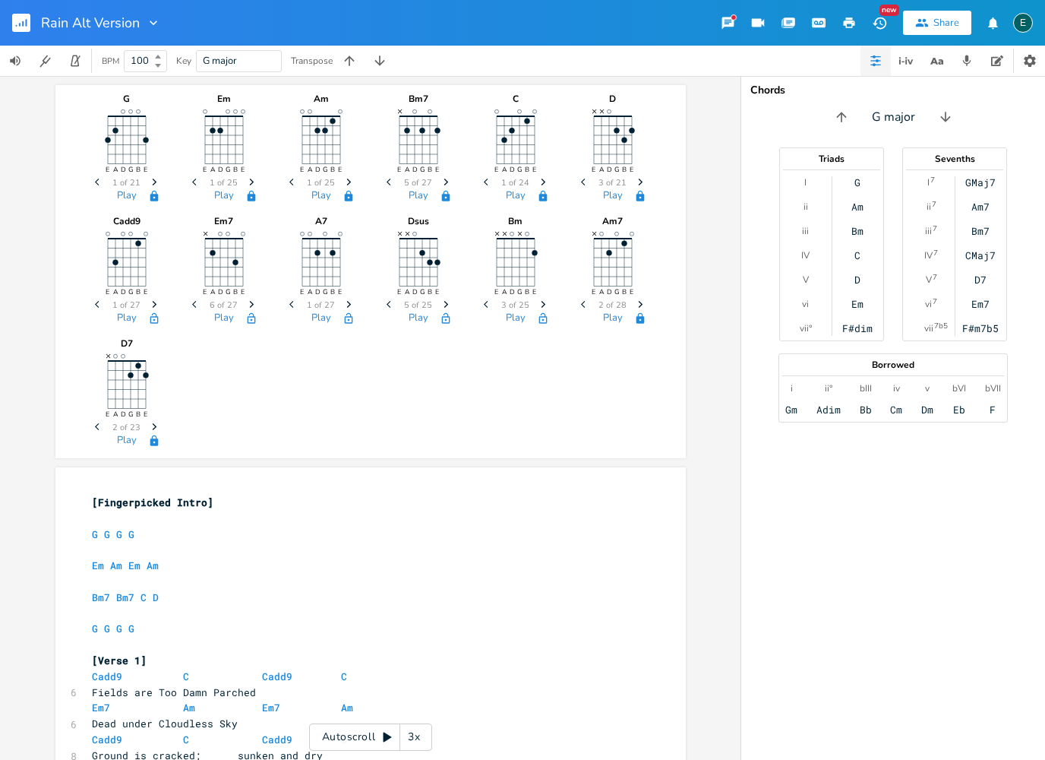
click at [444, 320] on icon "button" at bounding box center [446, 318] width 12 height 12
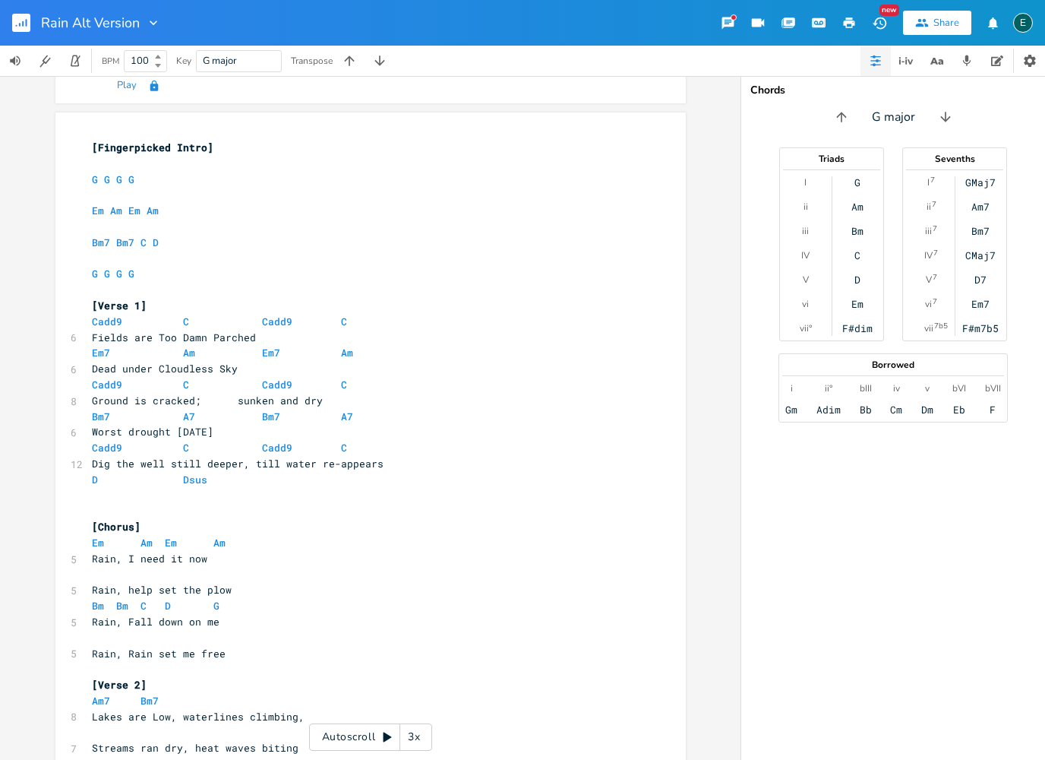
scroll to position [366, 0]
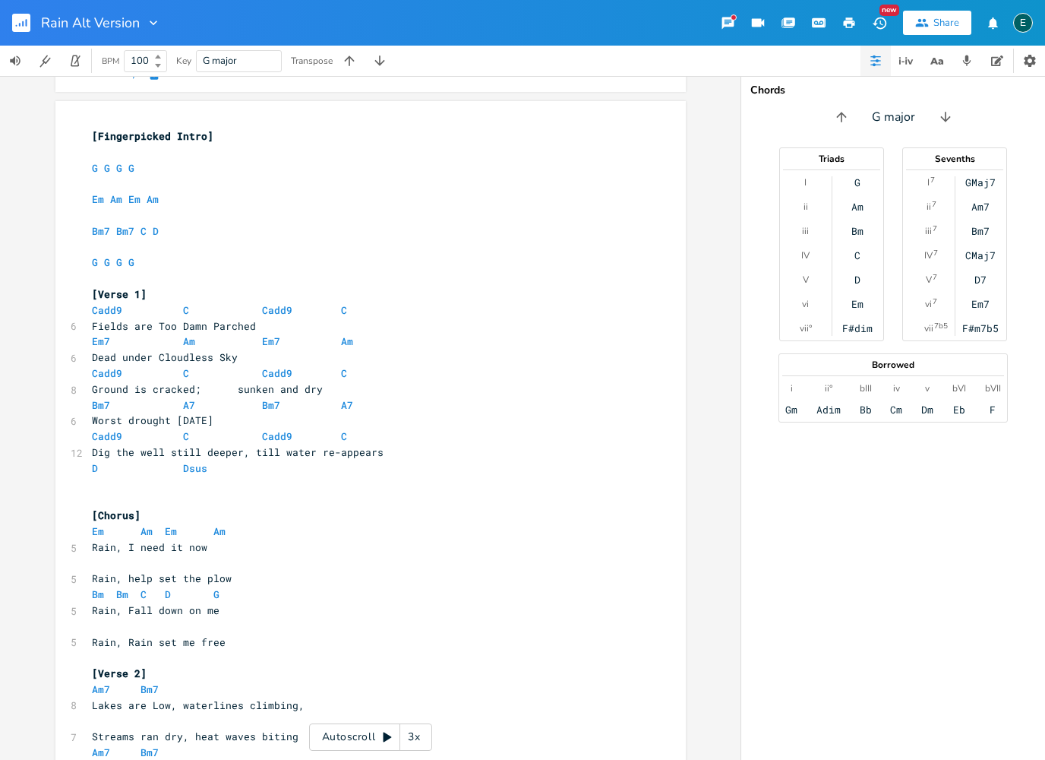
click at [155, 571] on span "Rain, help set the plow" at bounding box center [162, 578] width 140 height 14
click at [972, 64] on icon "button" at bounding box center [967, 61] width 14 height 14
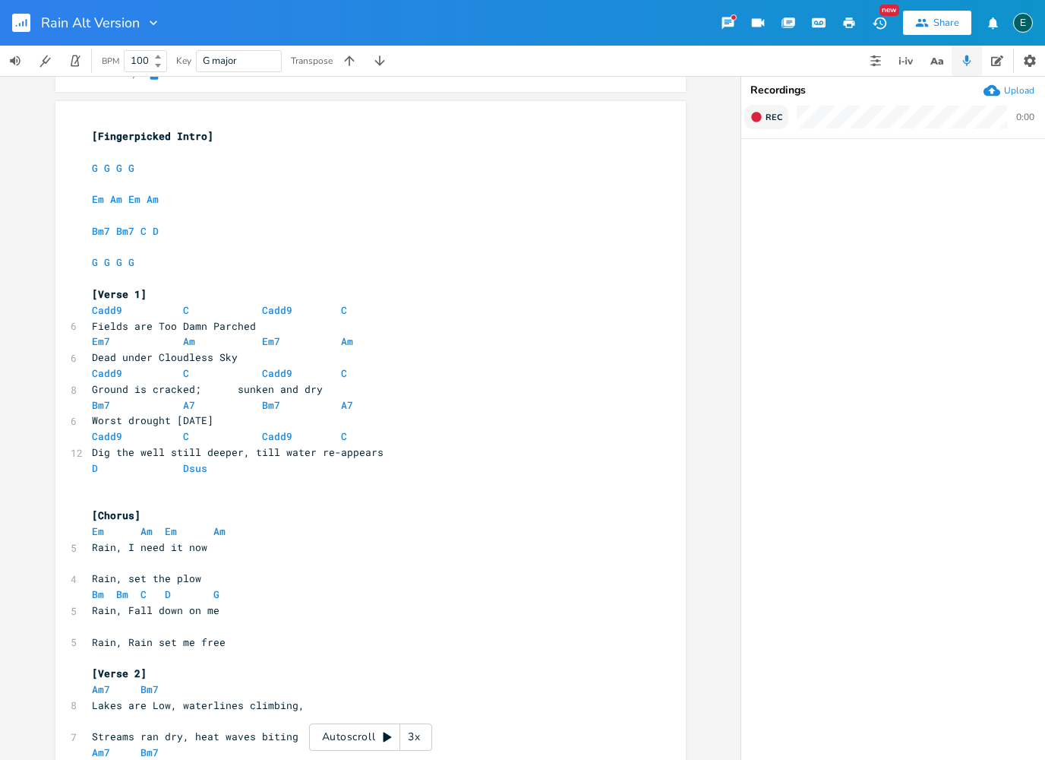
click at [761, 119] on icon "button" at bounding box center [757, 117] width 12 height 12
click at [759, 115] on rect "button" at bounding box center [757, 117] width 8 height 8
click at [777, 172] on icon "button" at bounding box center [777, 172] width 9 height 11
click at [779, 176] on icon "button" at bounding box center [777, 172] width 9 height 10
